Goal: Transaction & Acquisition: Subscribe to service/newsletter

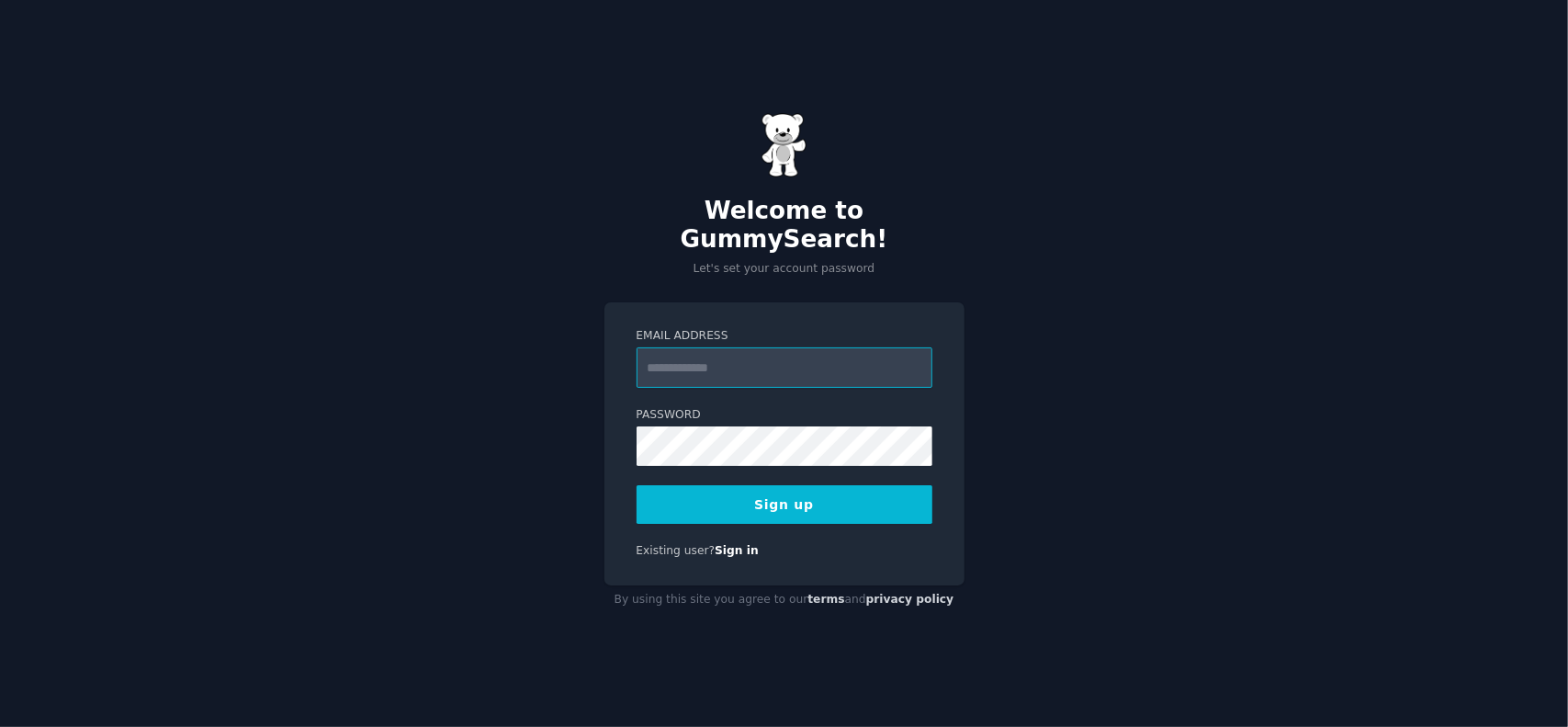
type input "**********"
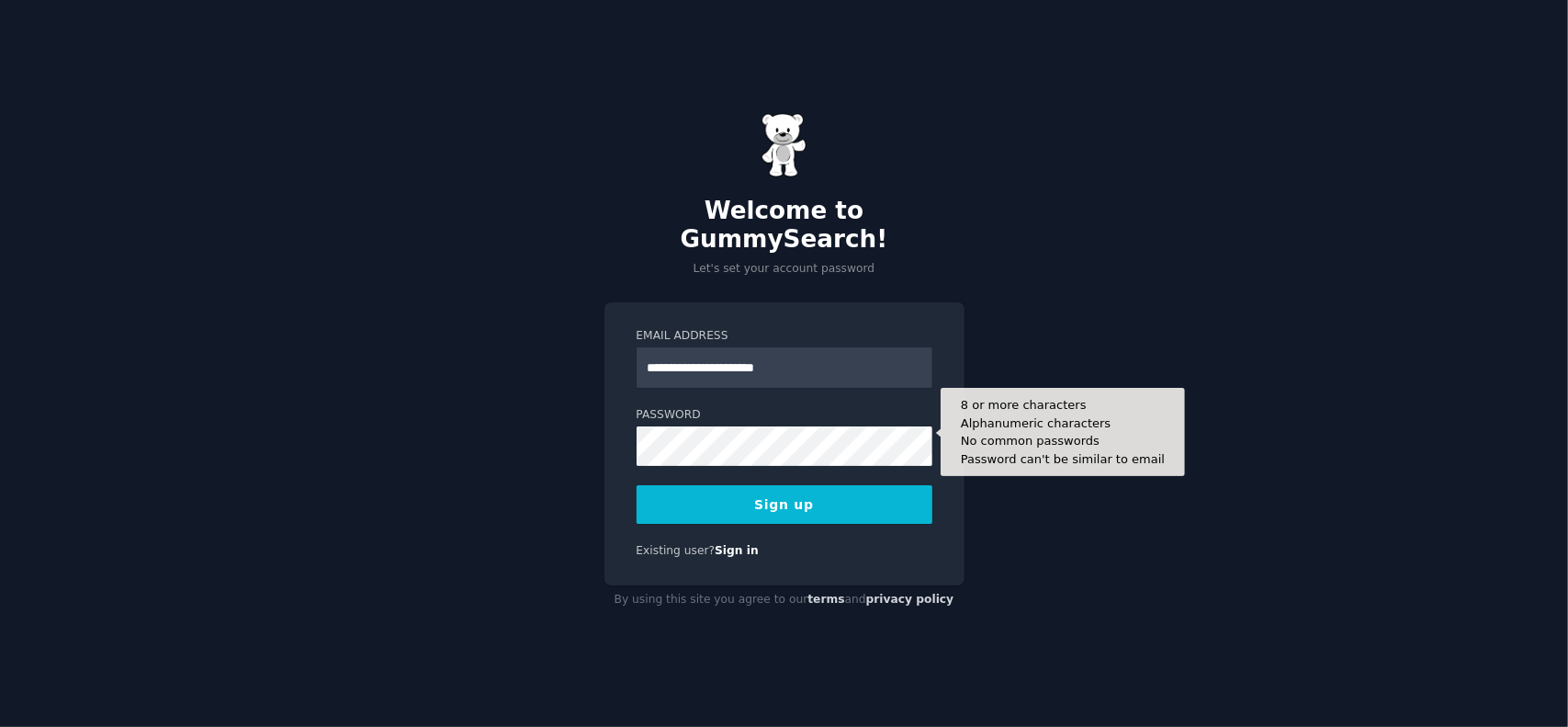
click at [779, 493] on button "Sign up" at bounding box center [784, 504] width 296 height 39
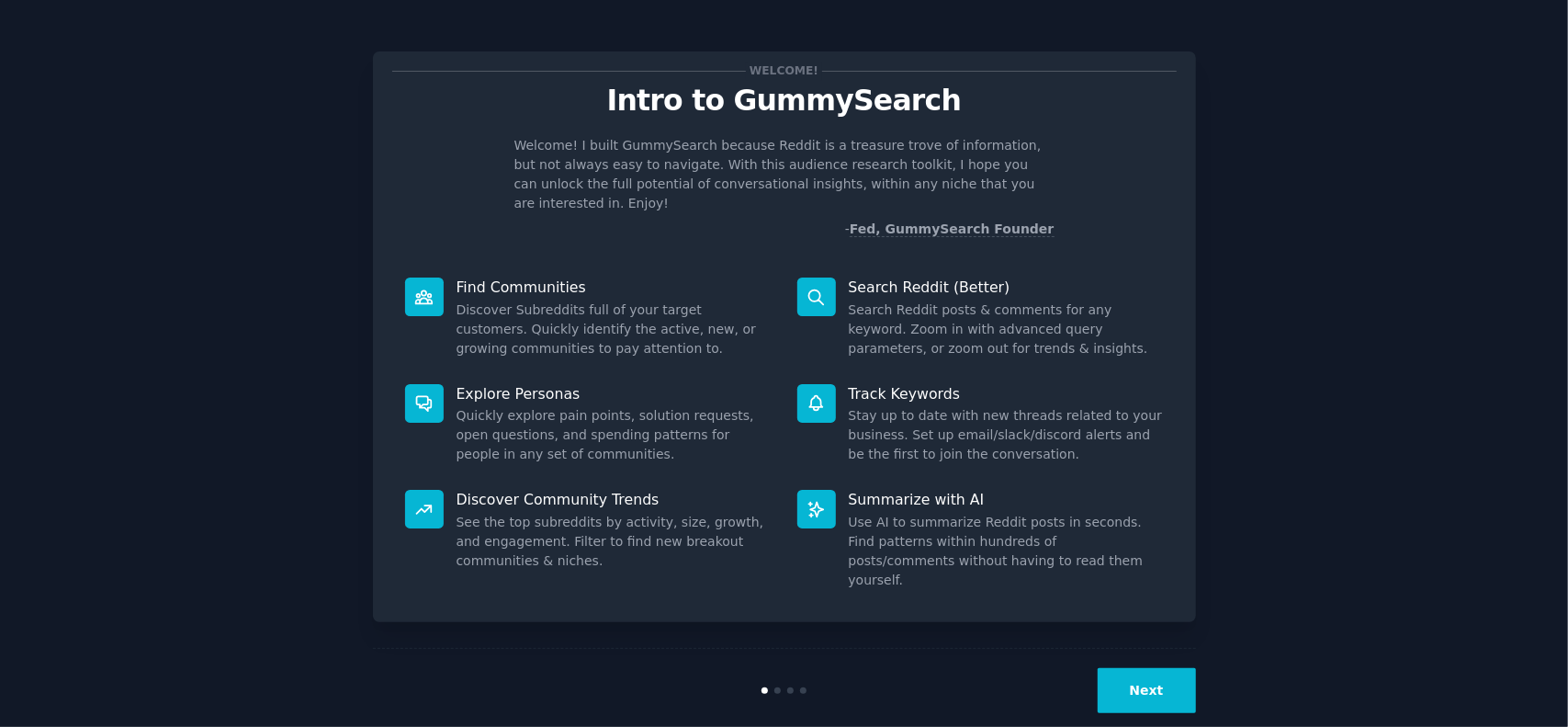
click at [1143, 673] on button "Next" at bounding box center [1146, 691] width 98 height 45
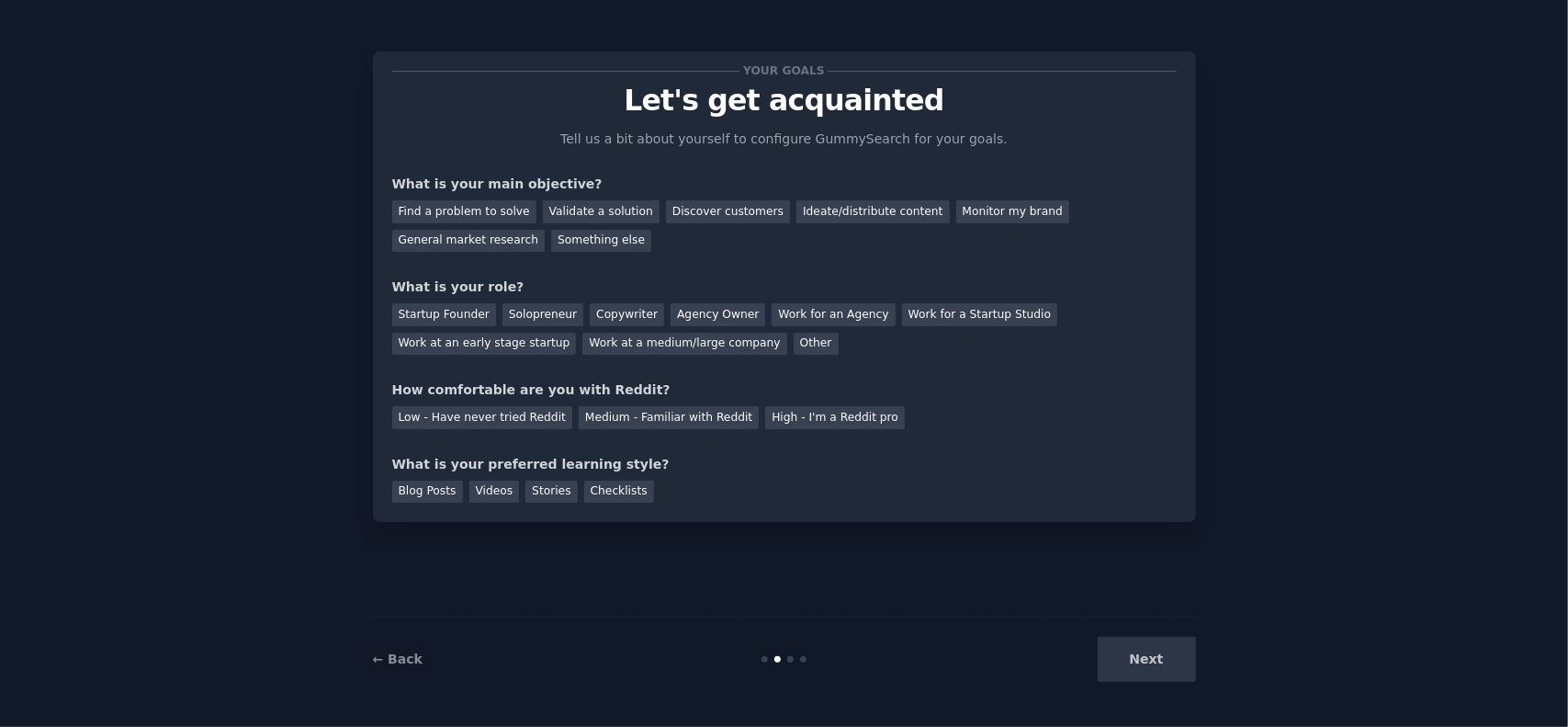
click at [1150, 668] on div "Next" at bounding box center [1059, 659] width 275 height 45
click at [1148, 655] on div "Next" at bounding box center [1059, 659] width 275 height 45
click at [472, 209] on div "Find a problem to solve" at bounding box center [464, 212] width 144 height 23
click at [423, 316] on div "Startup Founder" at bounding box center [444, 315] width 104 height 23
click at [442, 416] on div "Low - Have never tried Reddit" at bounding box center [482, 418] width 180 height 23
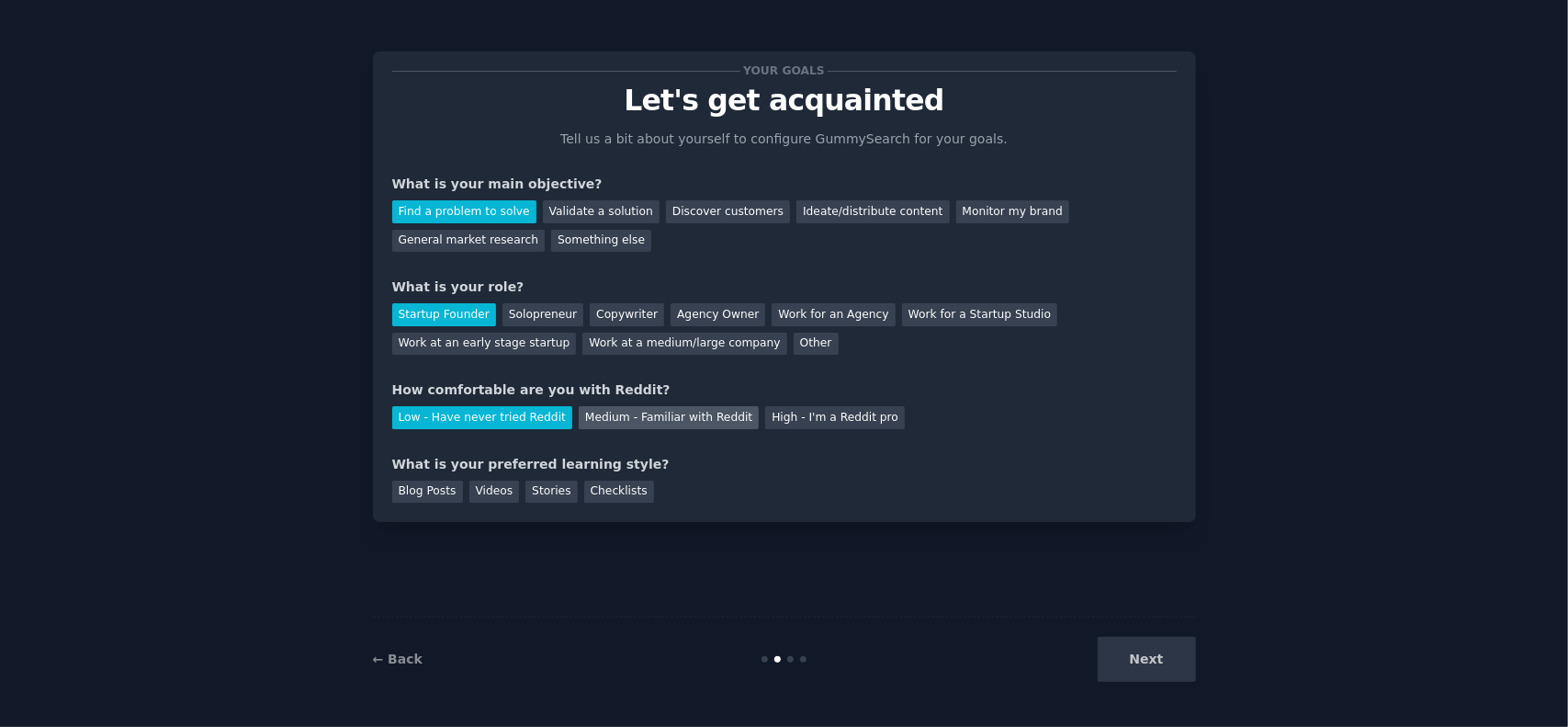
click at [646, 414] on div "Medium - Familiar with Reddit" at bounding box center [668, 418] width 180 height 23
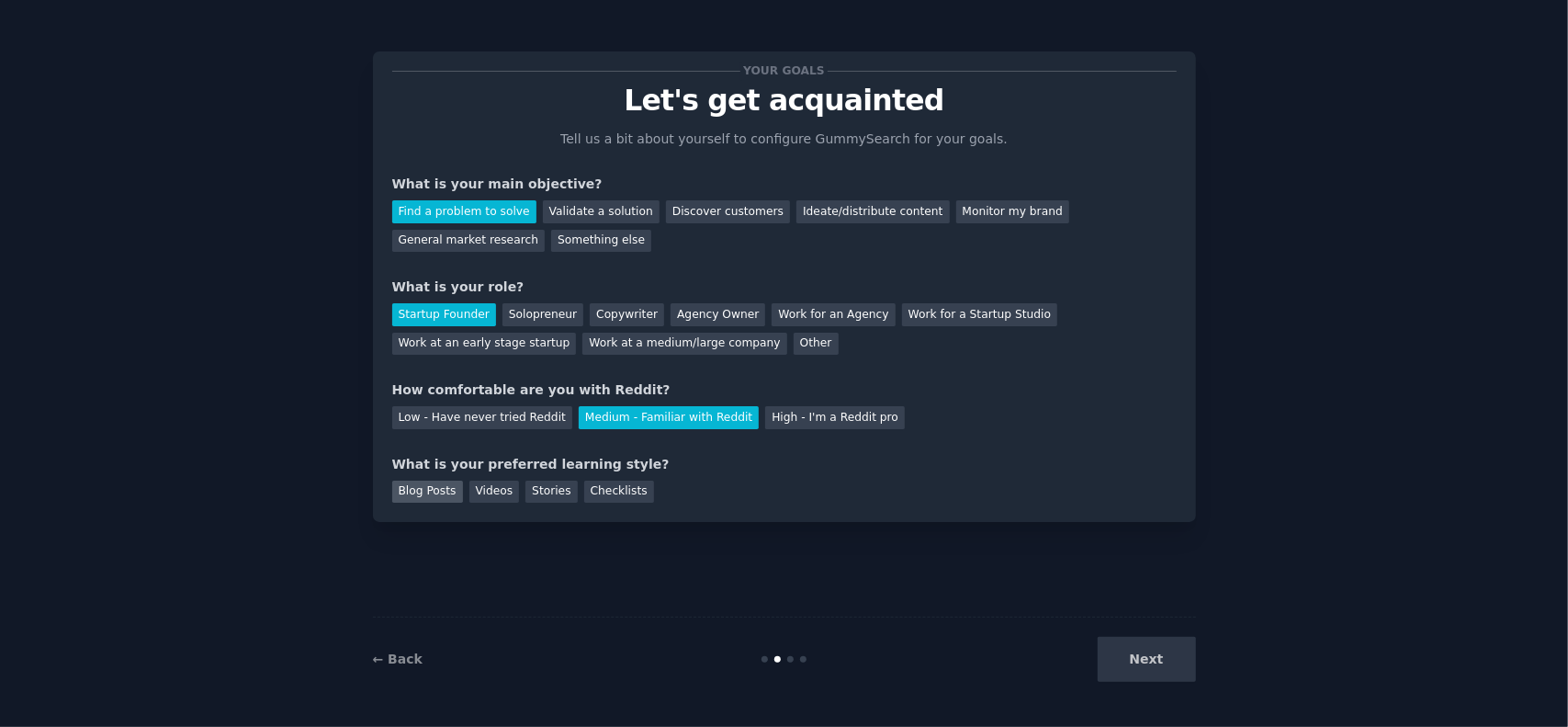
click at [415, 488] on div "Blog Posts" at bounding box center [427, 493] width 71 height 23
click at [604, 488] on div "Checklists" at bounding box center [619, 493] width 70 height 23
click at [436, 492] on div "Blog Posts" at bounding box center [427, 493] width 71 height 23
click at [489, 494] on div "Videos" at bounding box center [494, 493] width 51 height 23
click at [1156, 659] on button "Next" at bounding box center [1146, 659] width 98 height 45
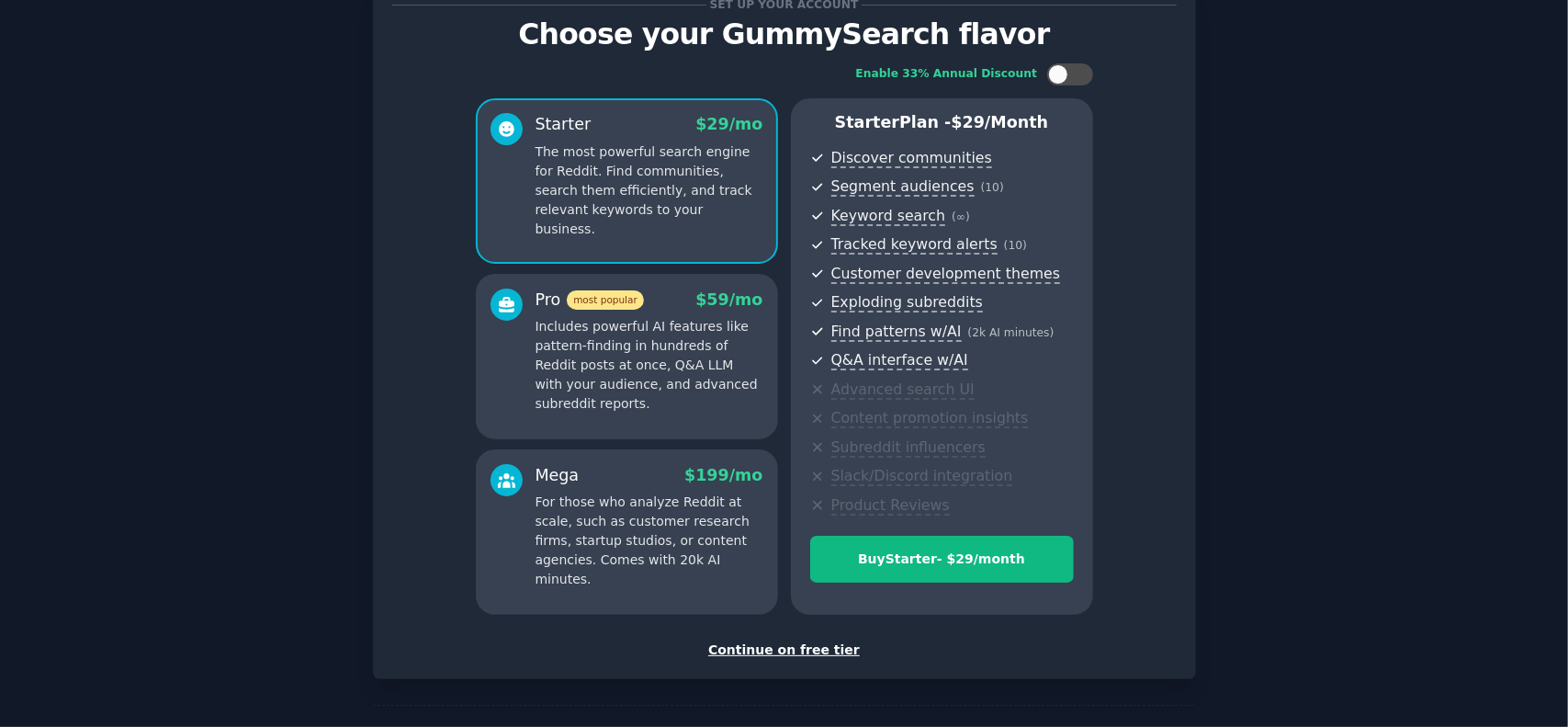
scroll to position [127, 0]
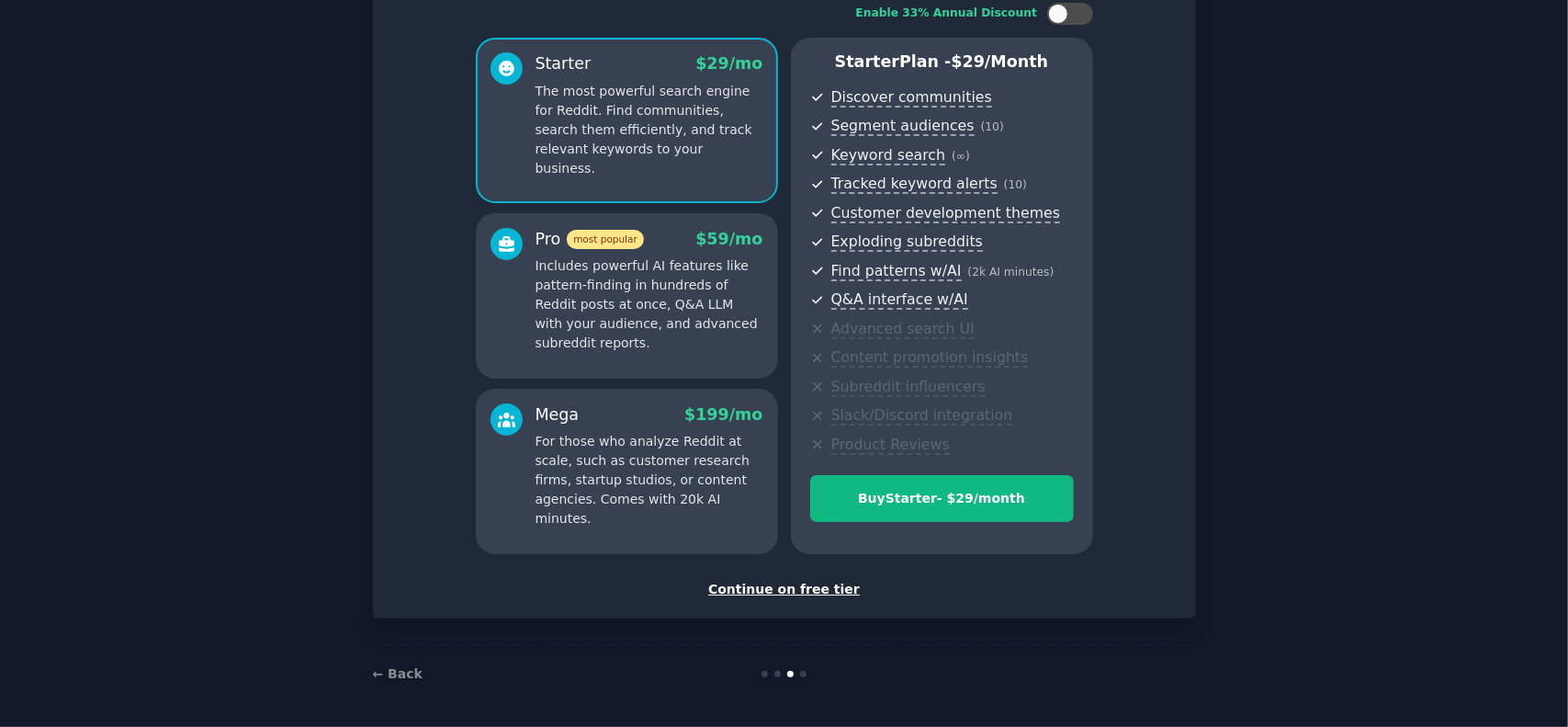
click at [810, 580] on div "Continue on free tier" at bounding box center [785, 590] width 785 height 19
